Goal: Task Accomplishment & Management: Manage account settings

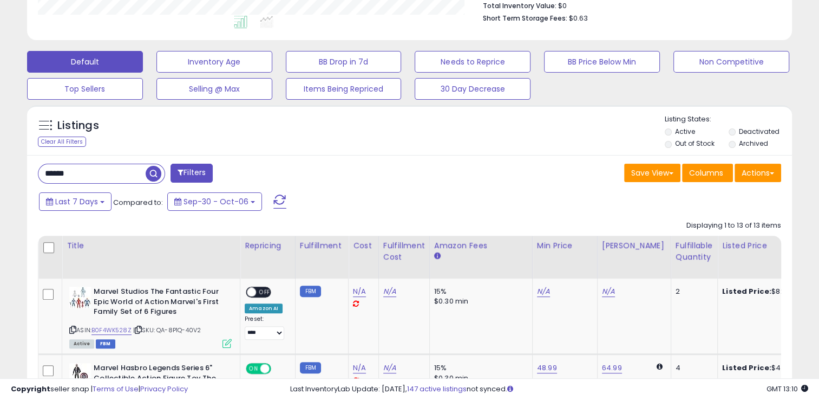
scroll to position [292, 0]
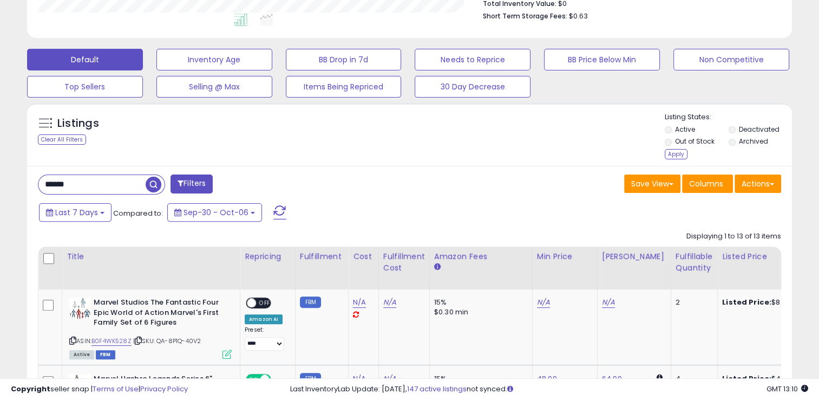
click at [673, 155] on div "Apply" at bounding box center [676, 154] width 23 height 10
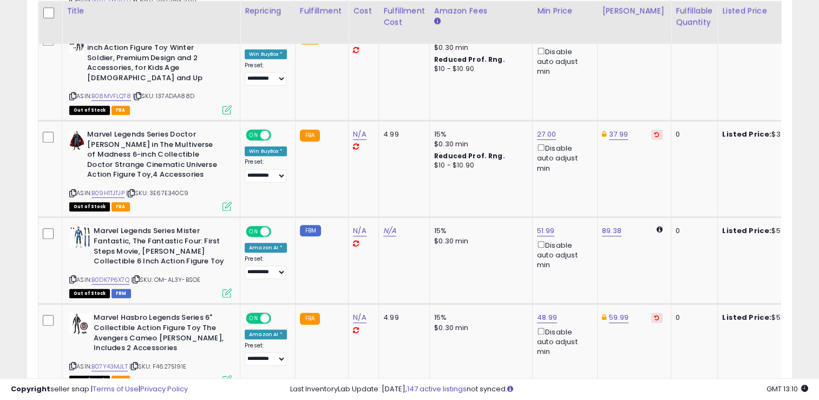
scroll to position [728, 0]
click at [758, 151] on td "Listed Price: $37.99" at bounding box center [769, 168] width 103 height 96
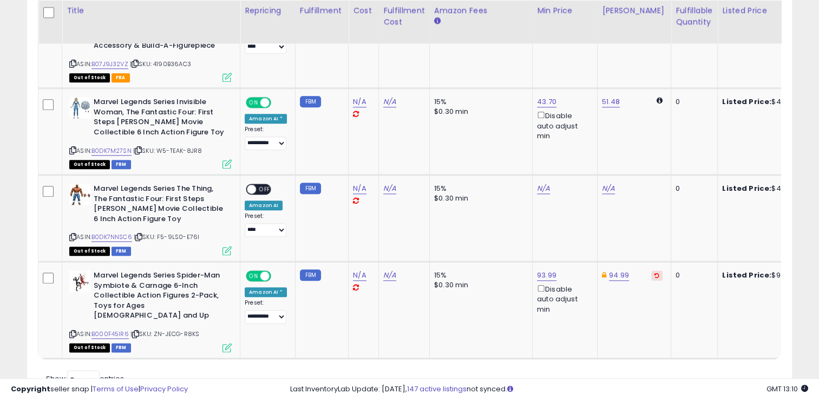
scroll to position [1223, 0]
click at [107, 329] on link "B000F45IR6" at bounding box center [109, 333] width 37 height 9
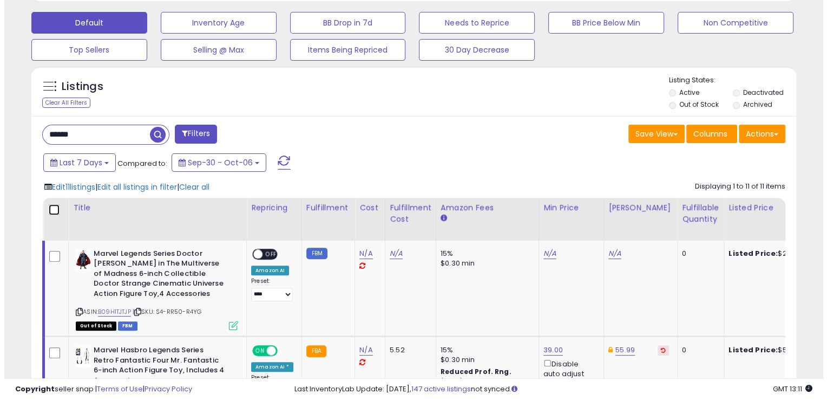
scroll to position [335, 0]
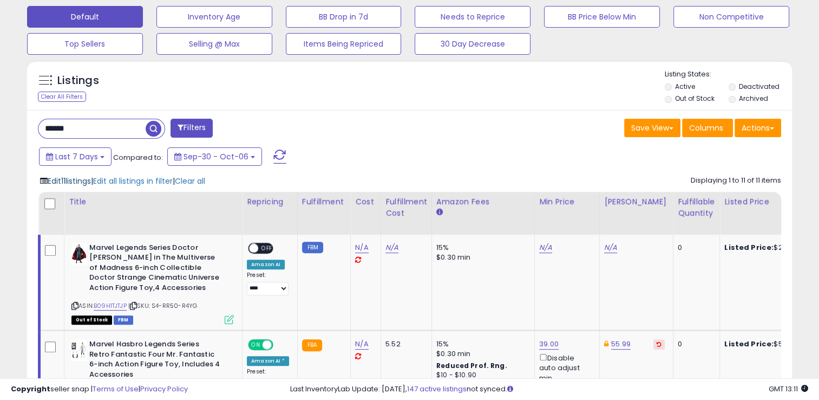
click at [91, 178] on span "Edit 11 listings" at bounding box center [69, 180] width 43 height 11
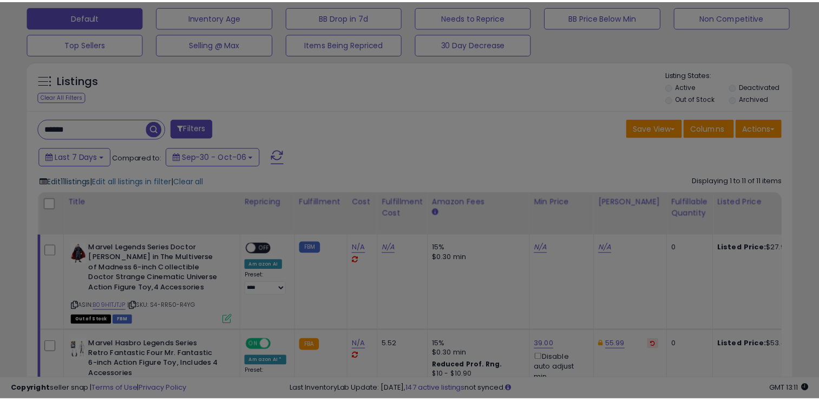
scroll to position [221, 448]
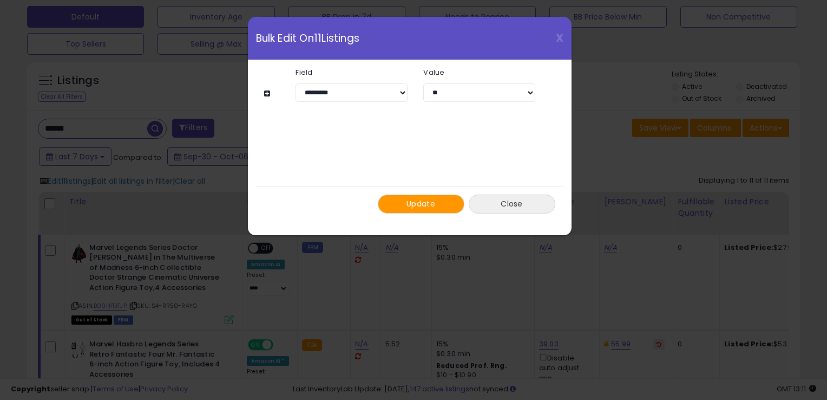
click at [512, 200] on button "Close" at bounding box center [512, 203] width 87 height 19
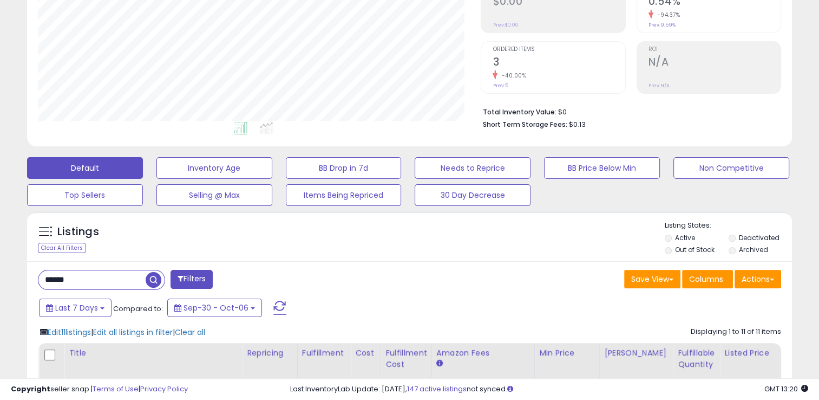
scroll to position [187, 0]
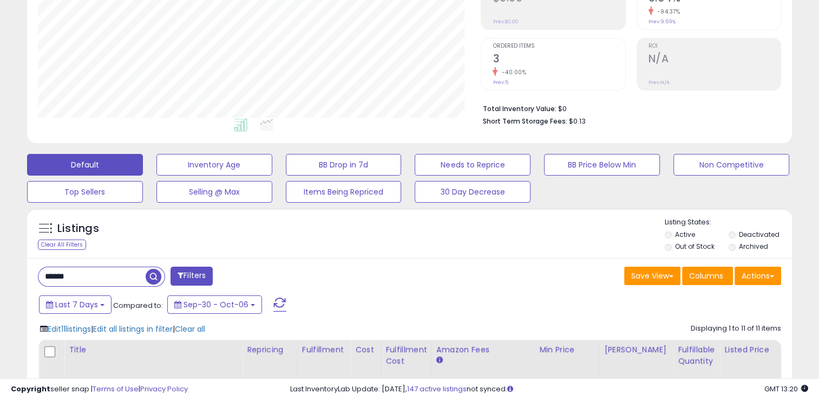
click at [103, 272] on input "******" at bounding box center [91, 276] width 107 height 19
type input "*"
type input "******"
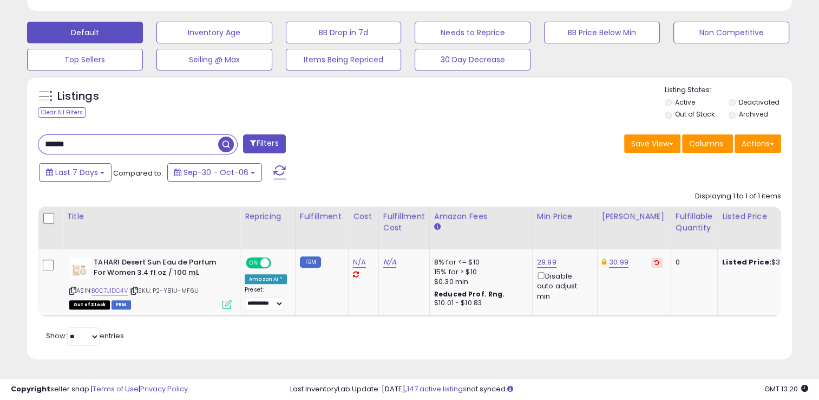
scroll to position [221, 443]
click at [547, 257] on link "29.99" at bounding box center [546, 262] width 19 height 11
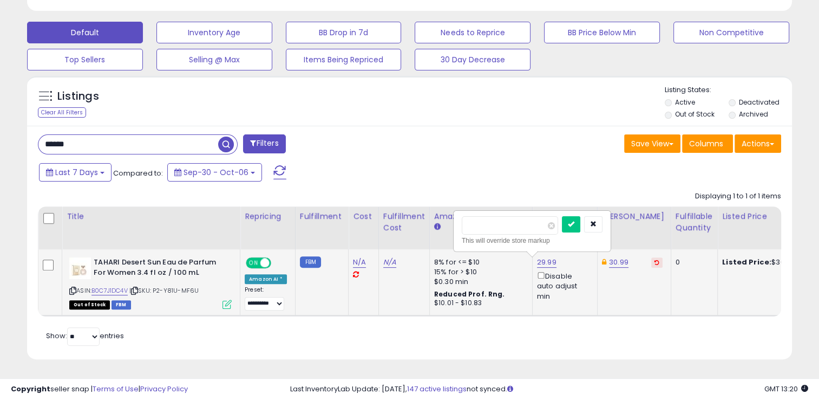
type input "*"
type input "*****"
click at [562, 216] on button "submit" at bounding box center [571, 224] width 18 height 16
click at [603, 219] on button "button" at bounding box center [593, 224] width 18 height 16
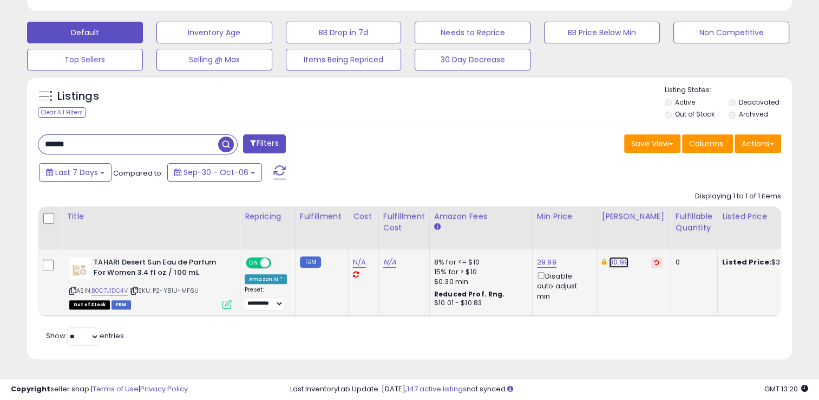
click at [614, 257] on link "30.99" at bounding box center [618, 262] width 19 height 11
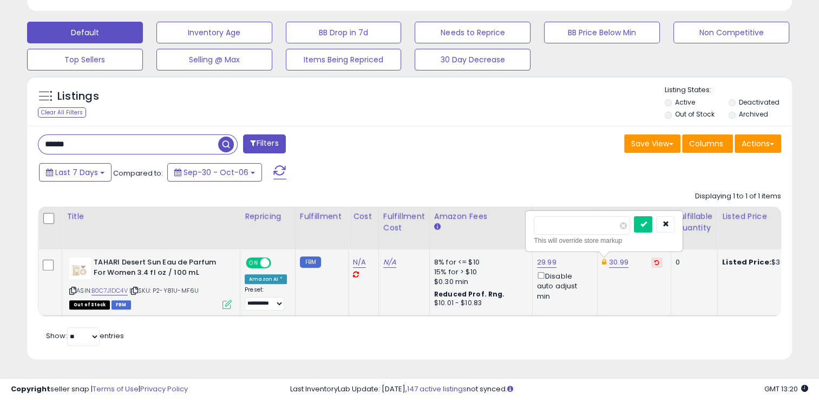
type input "*****"
click button "submit" at bounding box center [643, 224] width 18 height 16
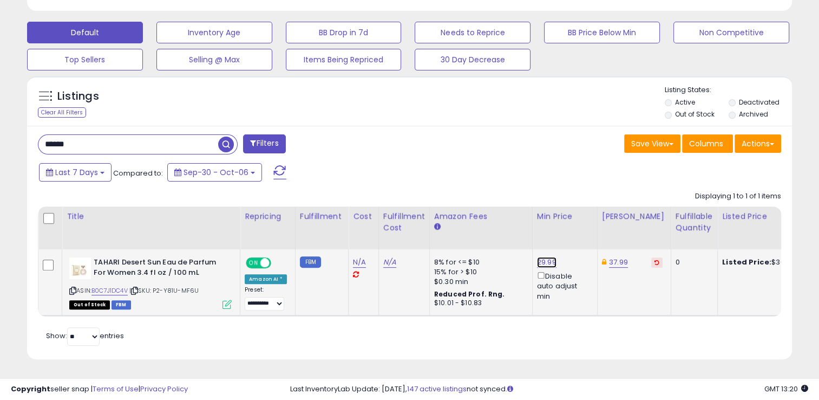
click at [537, 258] on link "29.99" at bounding box center [546, 262] width 19 height 11
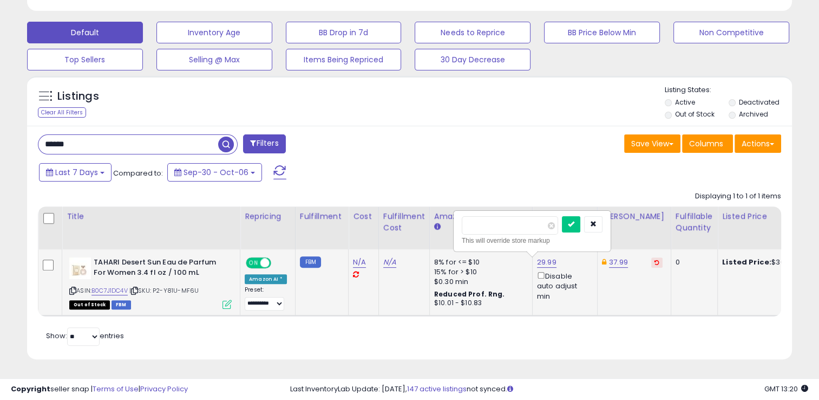
type input "*"
type input "*****"
click button "submit" at bounding box center [571, 224] width 18 height 16
